Goal: Task Accomplishment & Management: Use online tool/utility

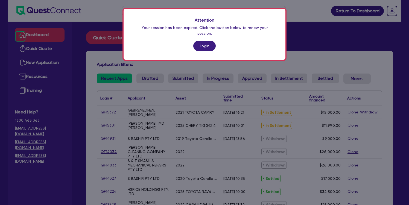
click at [205, 41] on link "Login" at bounding box center [204, 46] width 22 height 10
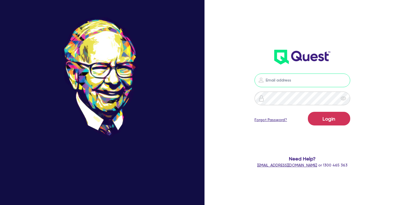
click at [274, 82] on input "email" at bounding box center [303, 81] width 96 height 14
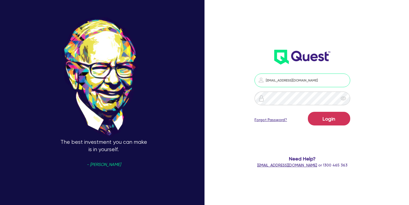
type input "[EMAIL_ADDRESS][DOMAIN_NAME]"
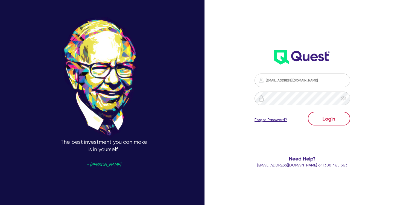
click at [331, 120] on button "Login" at bounding box center [329, 119] width 42 height 14
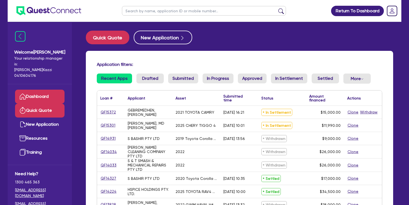
click at [42, 104] on link "Quick Quote" at bounding box center [40, 111] width 50 height 14
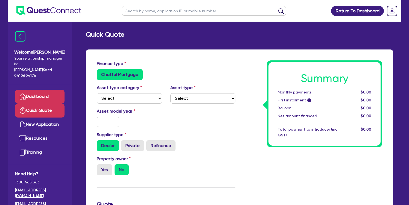
click at [42, 92] on link "Dashboard" at bounding box center [40, 97] width 50 height 14
